Goal: Task Accomplishment & Management: Complete application form

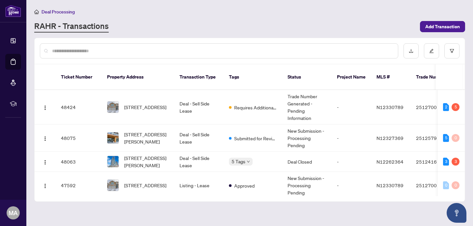
click at [69, 12] on span "Deal Processing" at bounding box center [57, 12] width 33 height 6
click at [57, 11] on span "Deal Processing" at bounding box center [57, 12] width 33 height 6
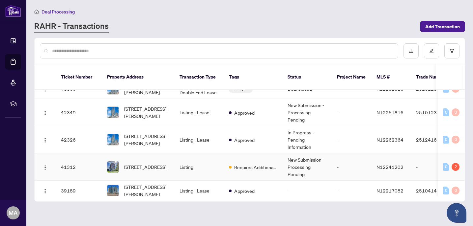
scroll to position [177, 0]
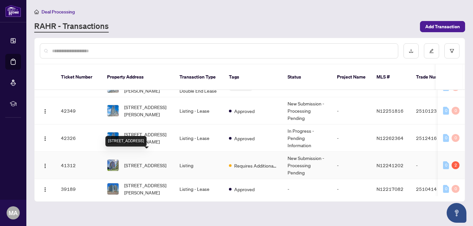
click at [157, 162] on span "[STREET_ADDRESS]" at bounding box center [145, 165] width 42 height 7
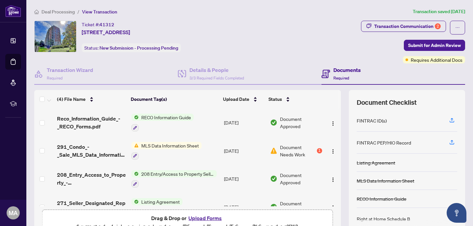
click at [172, 143] on span "MLS Data Information Sheet" at bounding box center [170, 145] width 63 height 7
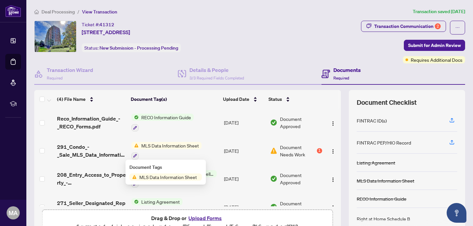
click at [189, 144] on span "MLS Data Information Sheet" at bounding box center [170, 145] width 63 height 7
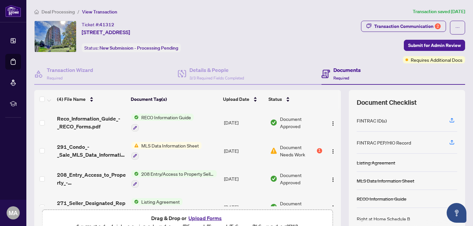
click at [173, 144] on span "MLS Data Information Sheet" at bounding box center [170, 145] width 63 height 7
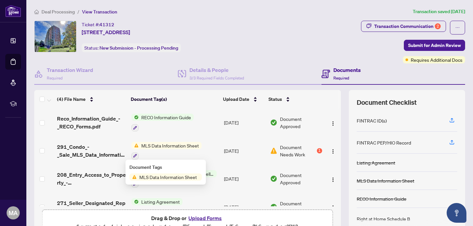
click at [306, 151] on span "Document Needs Work" at bounding box center [298, 151] width 36 height 14
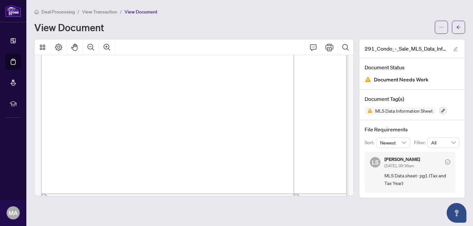
scroll to position [119, 0]
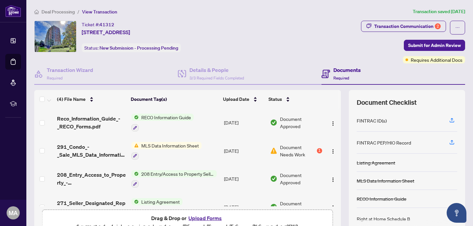
scroll to position [16, 0]
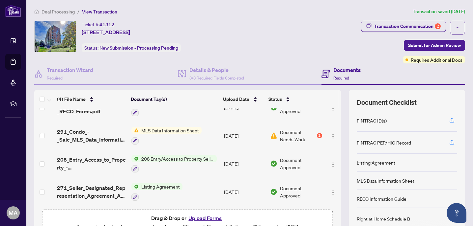
click at [205, 220] on button "Upload Forms" at bounding box center [204, 218] width 37 height 9
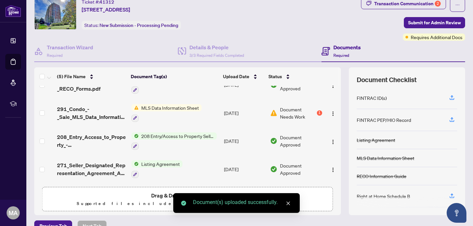
scroll to position [0, 0]
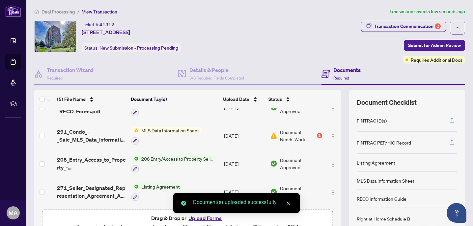
click at [412, 32] on span "Transaction Communication 2" at bounding box center [403, 28] width 85 height 14
click at [413, 28] on div "Transaction Communication 2" at bounding box center [407, 26] width 66 height 11
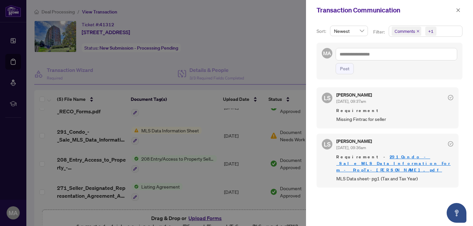
click at [440, 32] on span "Comments +1" at bounding box center [425, 31] width 73 height 11
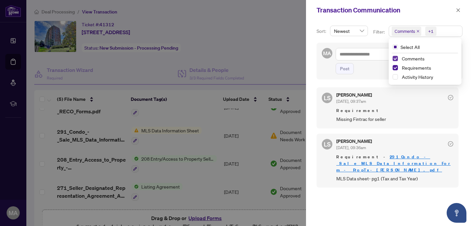
click at [396, 58] on span "Select Comments" at bounding box center [394, 58] width 5 height 5
click at [458, 10] on icon "close" at bounding box center [457, 10] width 5 height 5
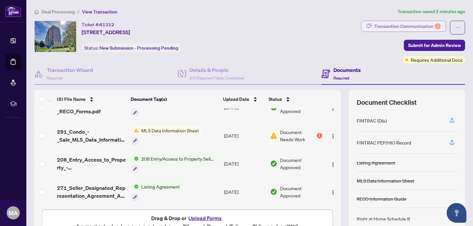
click at [425, 25] on div "Transaction Communication 2" at bounding box center [407, 26] width 66 height 11
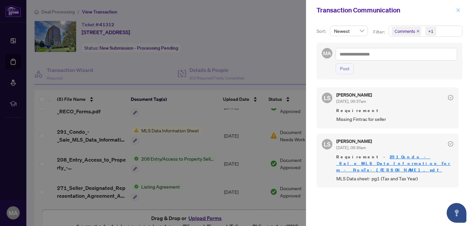
click at [458, 14] on span "button" at bounding box center [457, 10] width 5 height 11
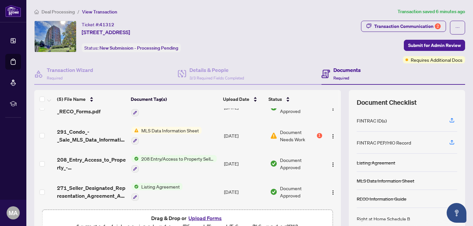
scroll to position [59, 0]
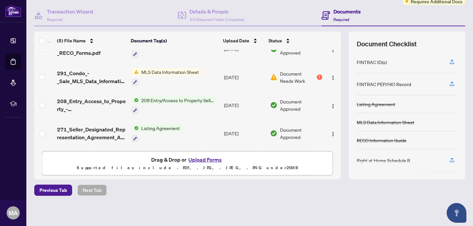
click at [201, 158] on button "Upload Forms" at bounding box center [204, 160] width 37 height 9
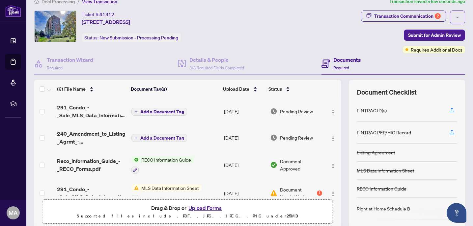
scroll to position [0, 0]
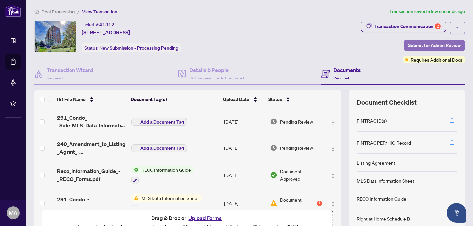
click at [419, 47] on span "Submit for Admin Review" at bounding box center [434, 45] width 53 height 11
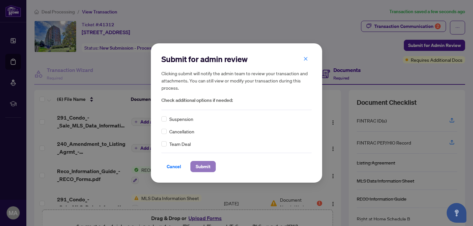
click at [201, 169] on span "Submit" at bounding box center [202, 167] width 15 height 11
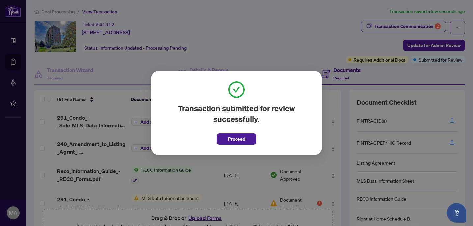
click at [60, 15] on div "Transaction submitted for review successfully. Proceed Cancel OK" at bounding box center [236, 113] width 473 height 226
click at [231, 141] on span "Proceed" at bounding box center [236, 139] width 17 height 11
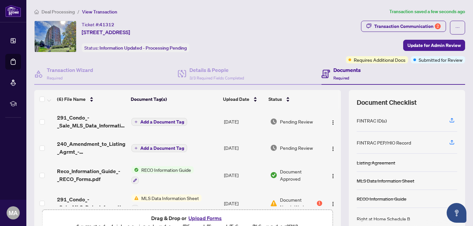
click at [64, 9] on span "Deal Processing" at bounding box center [57, 12] width 33 height 6
